Goal: Check status: Check status

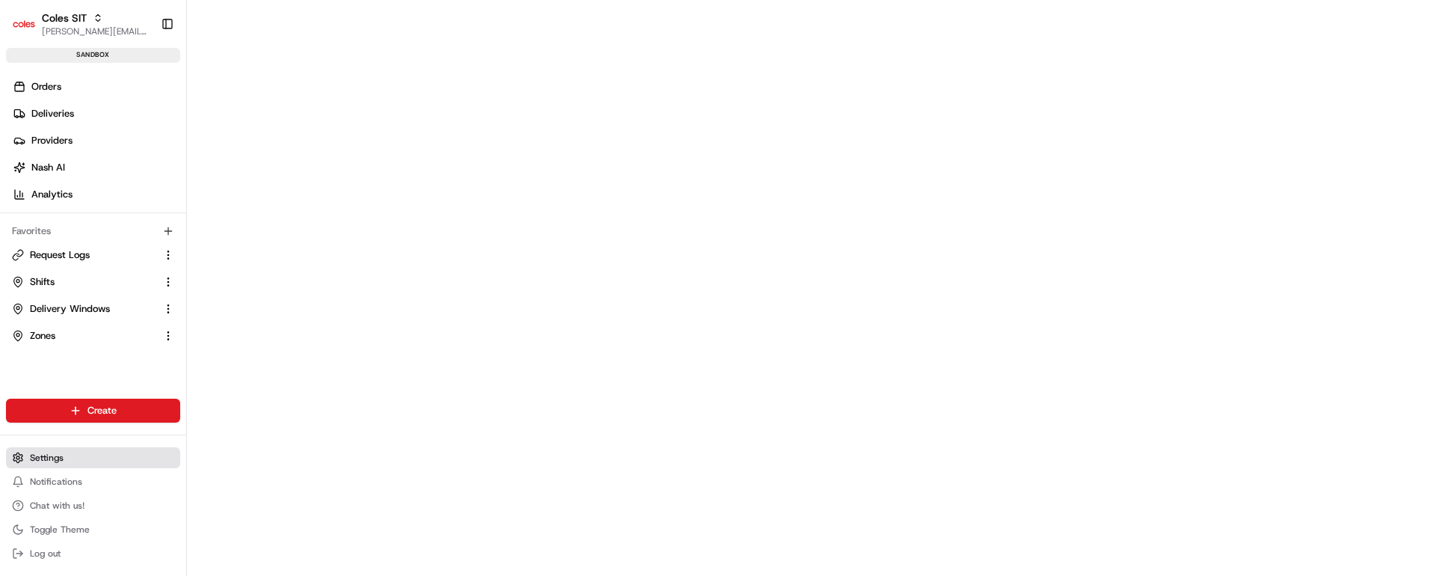
click at [52, 456] on span "Settings" at bounding box center [47, 458] width 34 height 12
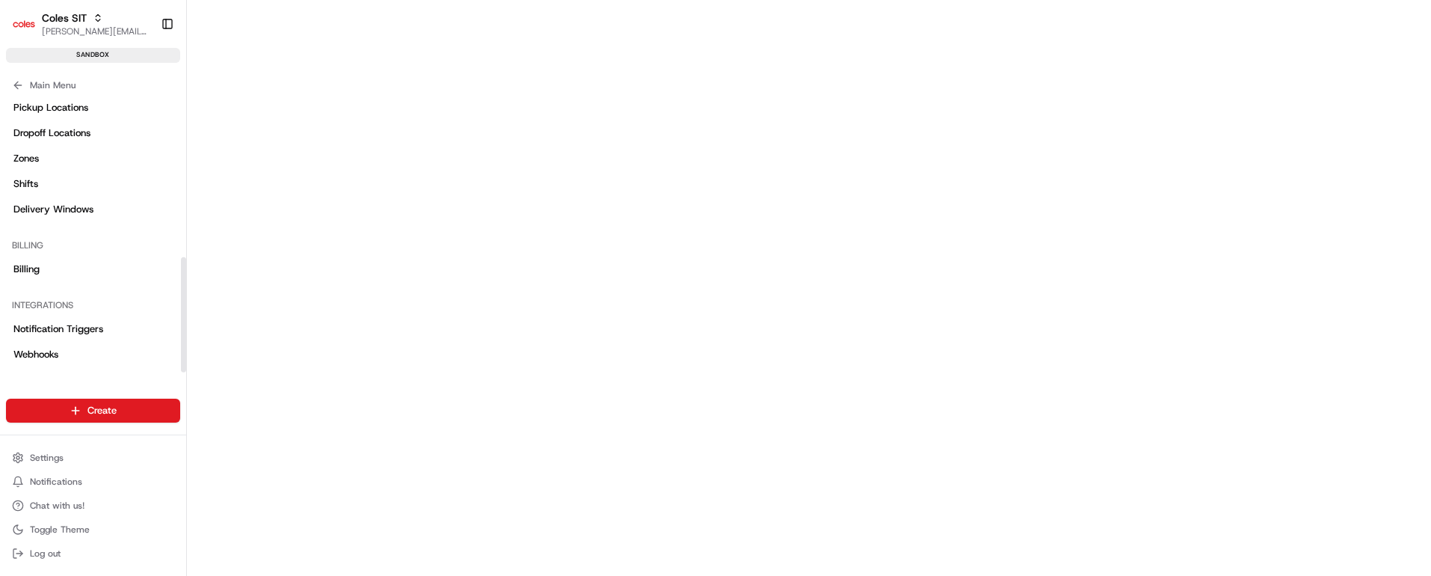
scroll to position [387, 0]
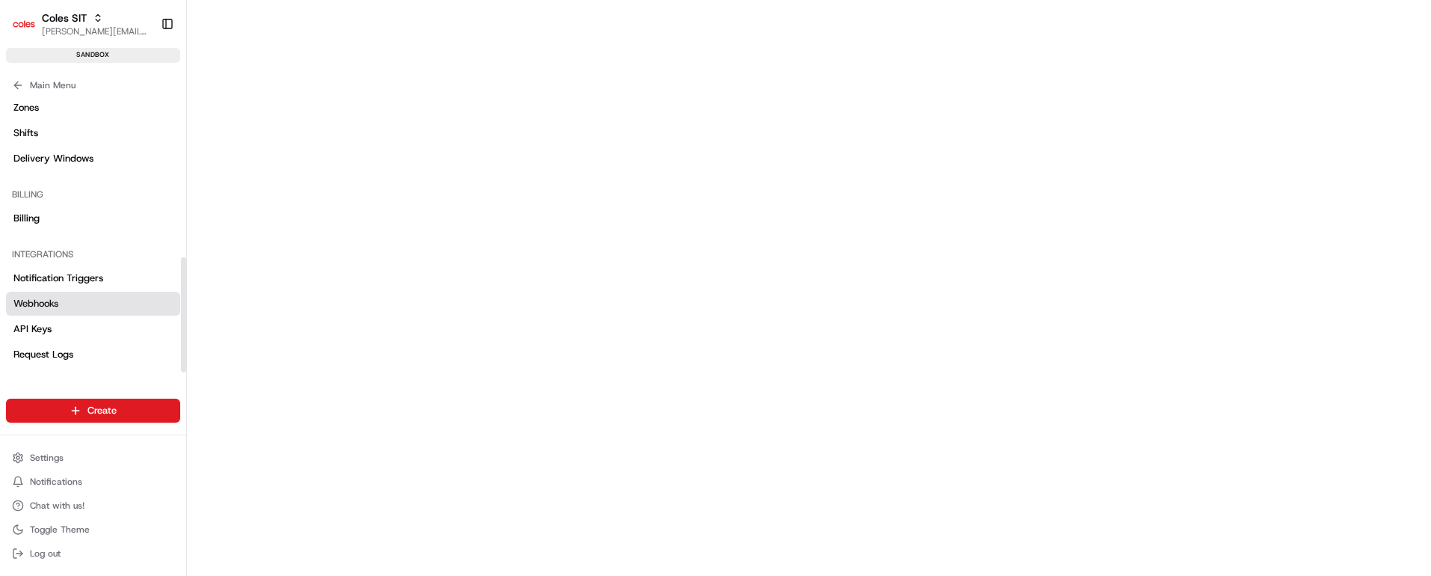
click at [48, 300] on span "Webhooks" at bounding box center [35, 303] width 45 height 13
click at [64, 277] on span "Notification Triggers" at bounding box center [58, 277] width 90 height 13
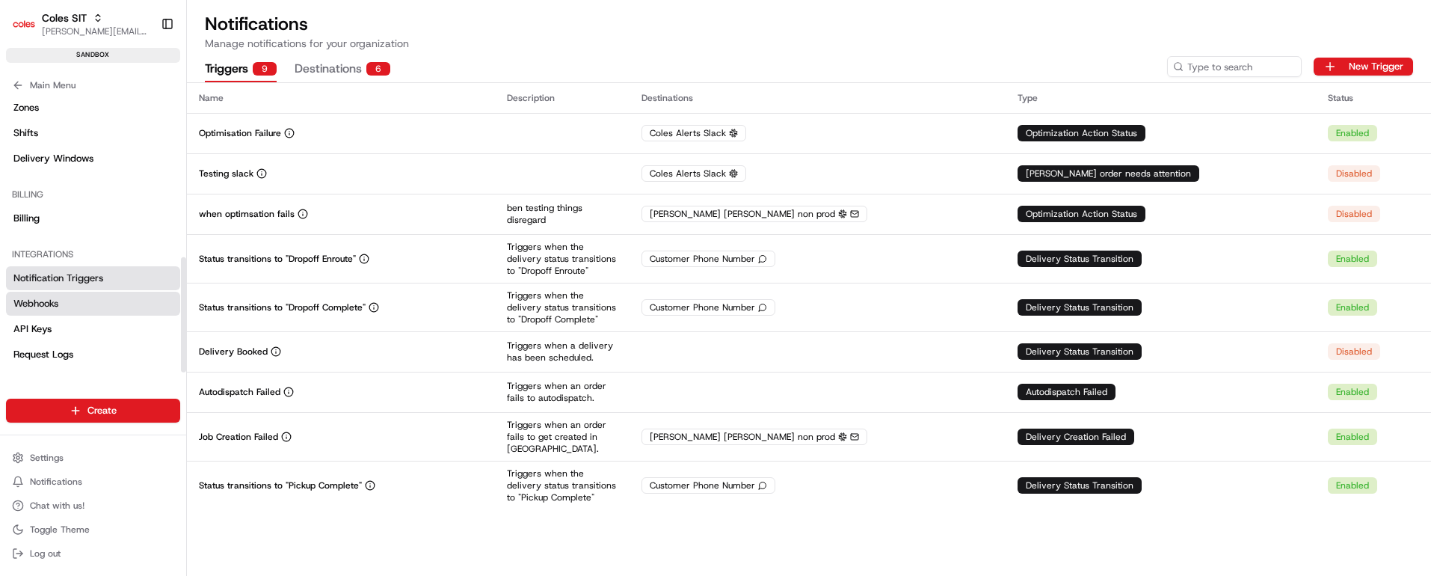
click at [43, 300] on span "Webhooks" at bounding box center [35, 303] width 45 height 13
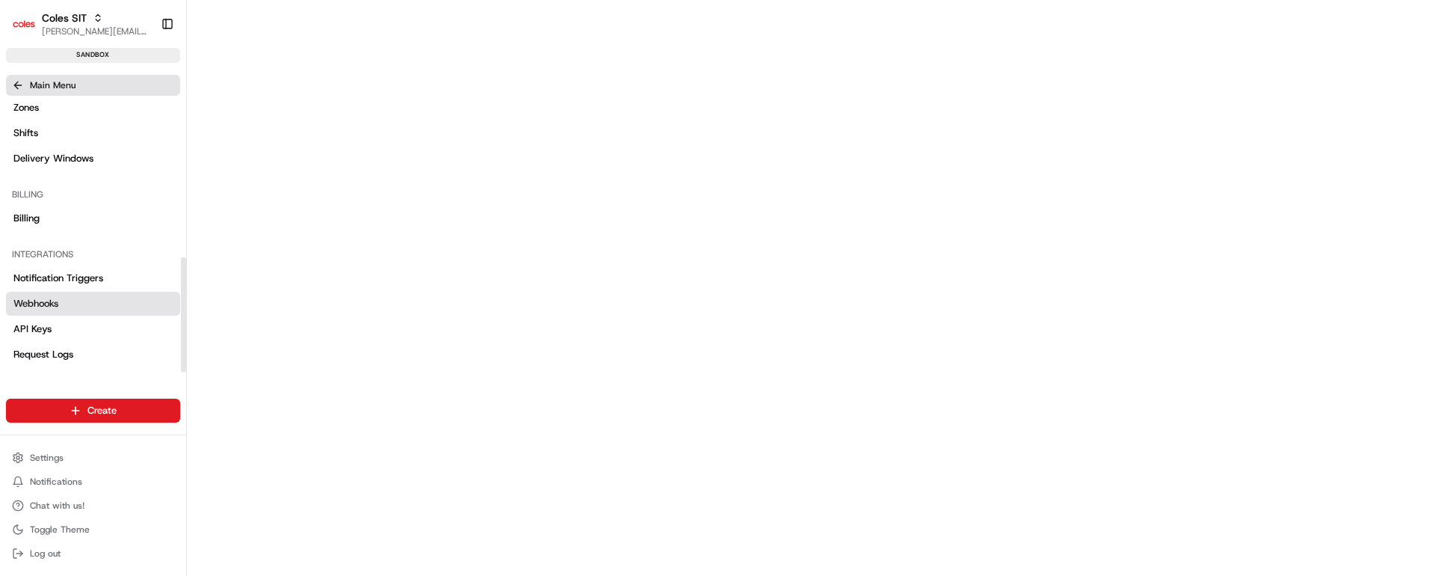
click at [18, 82] on icon at bounding box center [16, 85] width 4 height 7
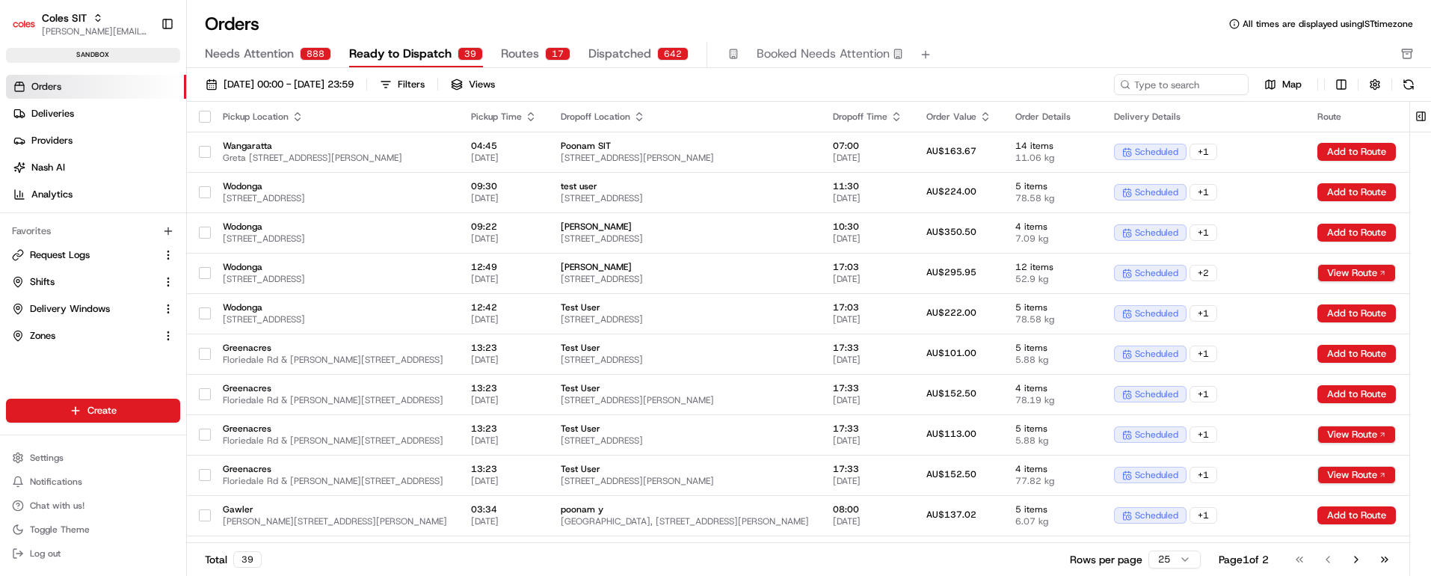
click at [616, 55] on span "Dispatched" at bounding box center [620, 54] width 63 height 18
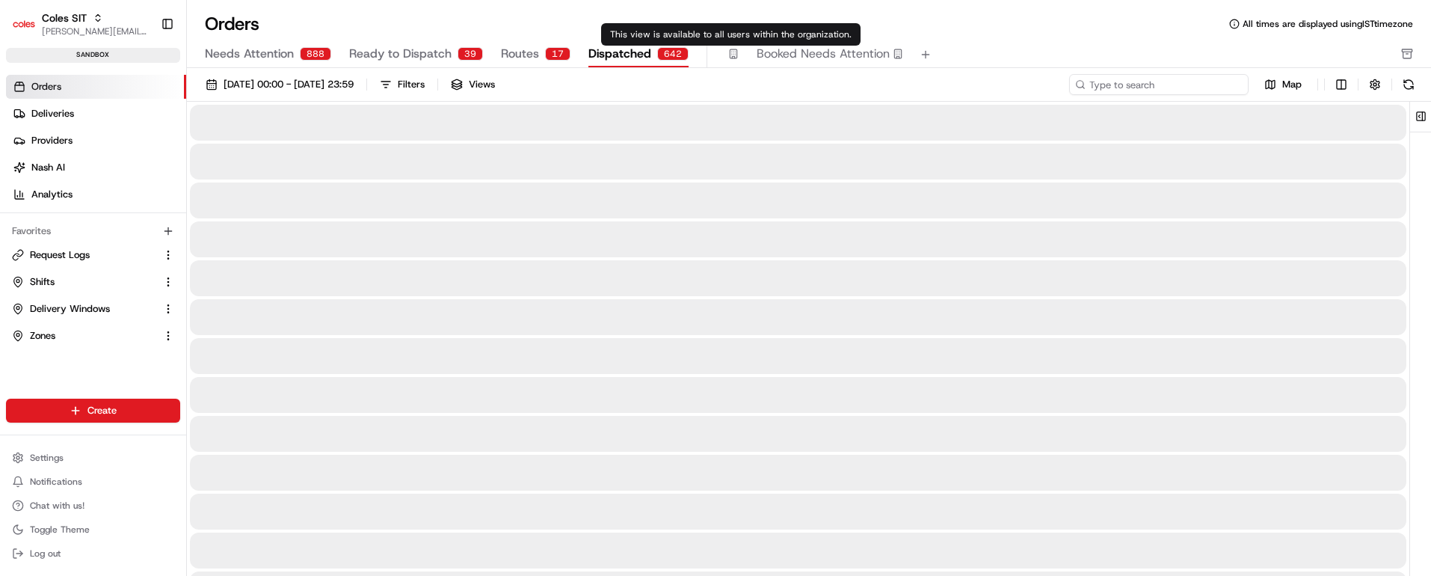
click at [1178, 88] on input at bounding box center [1158, 84] width 179 height 21
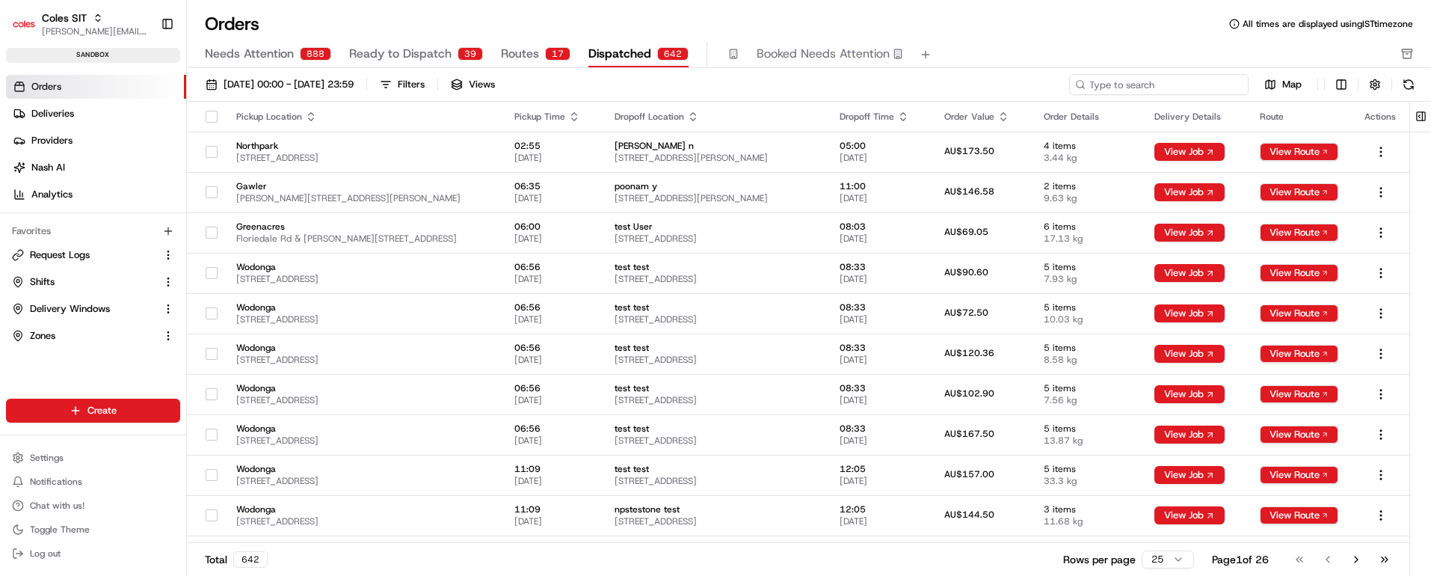
paste input "216634054"
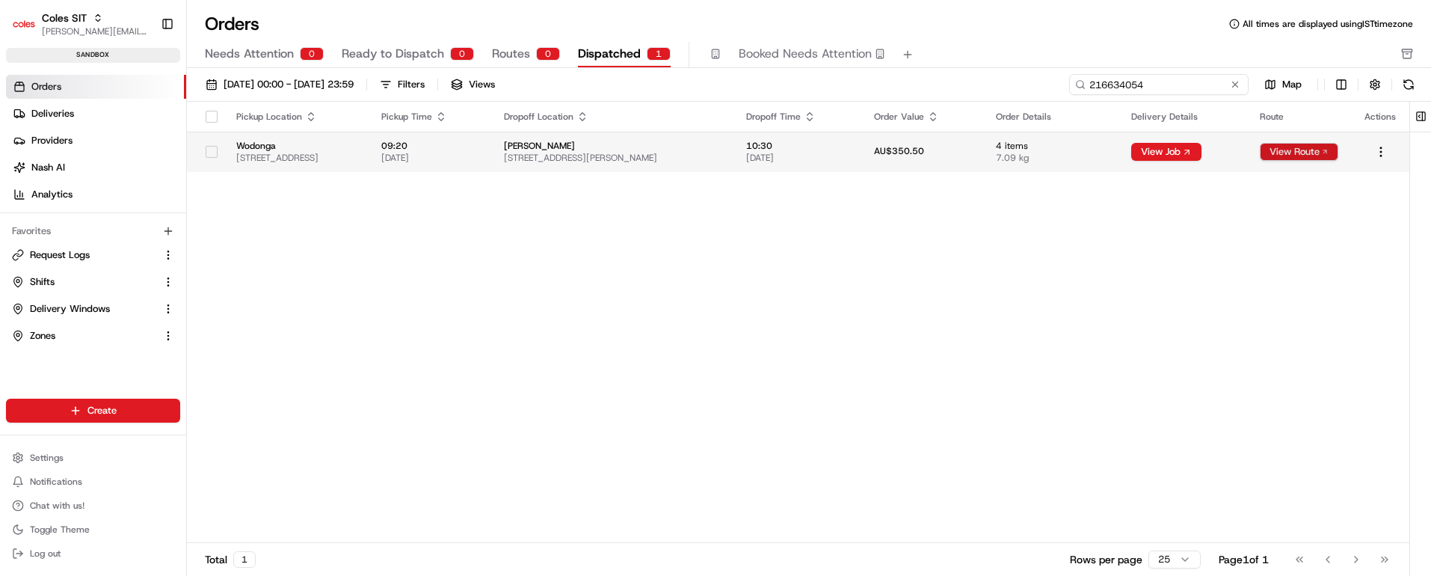
type input "216634054"
click at [1270, 148] on button "View Route" at bounding box center [1299, 152] width 79 height 18
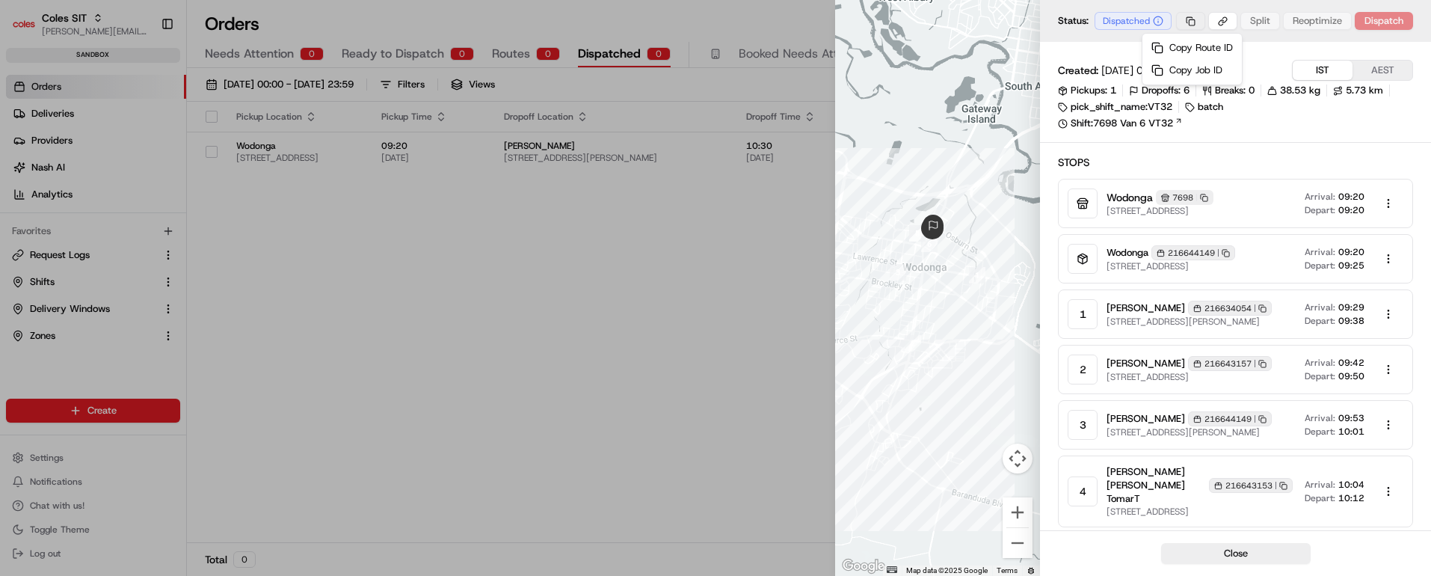
click at [1194, 18] on body "Coles SIT vaibhav.tomar@coles.com.au Toggle Sidebar sandbox Orders Deliveries P…" at bounding box center [715, 288] width 1431 height 576
click at [1182, 70] on div "Copy Job ID" at bounding box center [1192, 70] width 93 height 22
